Goal: Transaction & Acquisition: Purchase product/service

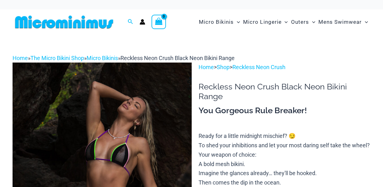
scroll to position [72, 0]
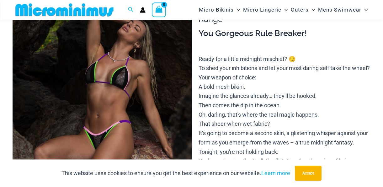
click at [100, 136] on img at bounding box center [102, 119] width 179 height 268
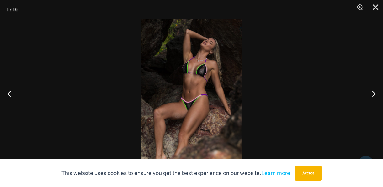
click at [203, 108] on img at bounding box center [191, 94] width 100 height 150
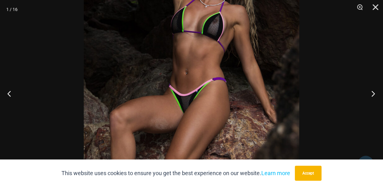
click at [373, 92] on button "Next" at bounding box center [371, 93] width 24 height 31
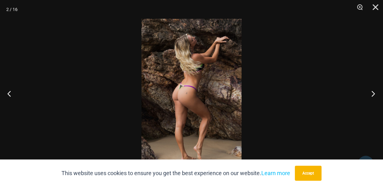
click at [373, 92] on button "Next" at bounding box center [371, 93] width 24 height 31
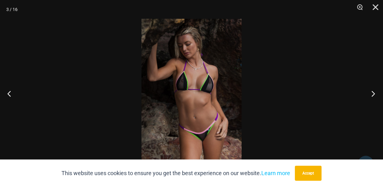
click at [373, 92] on button "Next" at bounding box center [371, 93] width 24 height 31
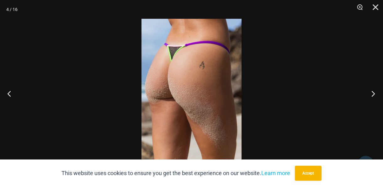
click at [373, 92] on button "Next" at bounding box center [371, 93] width 24 height 31
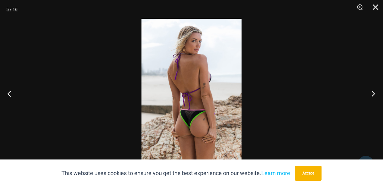
click at [373, 92] on button "Next" at bounding box center [371, 93] width 24 height 31
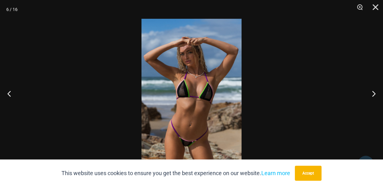
click at [192, 142] on img at bounding box center [191, 94] width 100 height 150
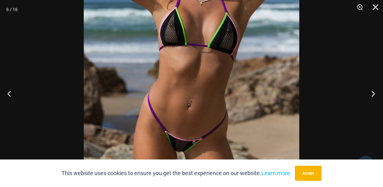
click at [372, 91] on button "Next" at bounding box center [371, 93] width 24 height 31
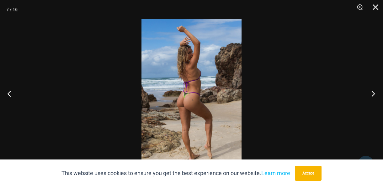
click at [372, 91] on button "Next" at bounding box center [371, 93] width 24 height 31
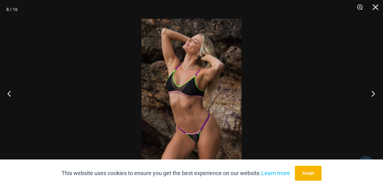
click at [372, 91] on button "Next" at bounding box center [371, 93] width 24 height 31
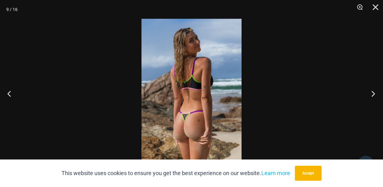
click at [372, 91] on button "Next" at bounding box center [371, 93] width 24 height 31
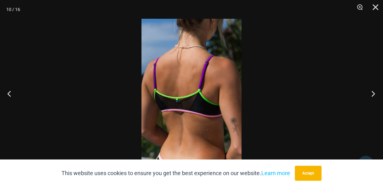
click at [372, 91] on button "Next" at bounding box center [371, 93] width 24 height 31
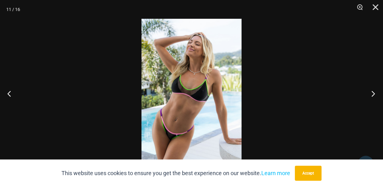
click at [372, 91] on button "Next" at bounding box center [371, 93] width 24 height 31
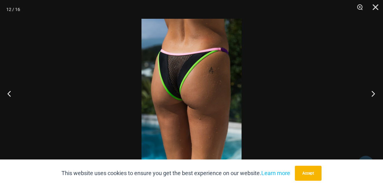
click at [372, 91] on button "Next" at bounding box center [371, 93] width 24 height 31
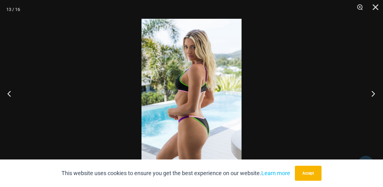
click at [372, 91] on button "Next" at bounding box center [371, 93] width 24 height 31
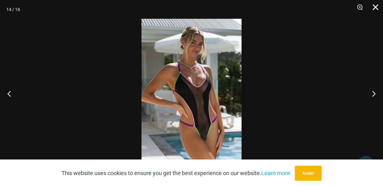
click at [376, 6] on button "Close" at bounding box center [373, 9] width 16 height 19
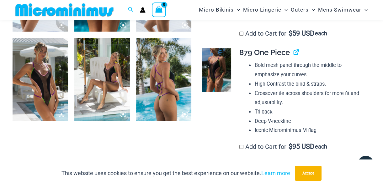
scroll to position [651, 0]
